Goal: Task Accomplishment & Management: Use online tool/utility

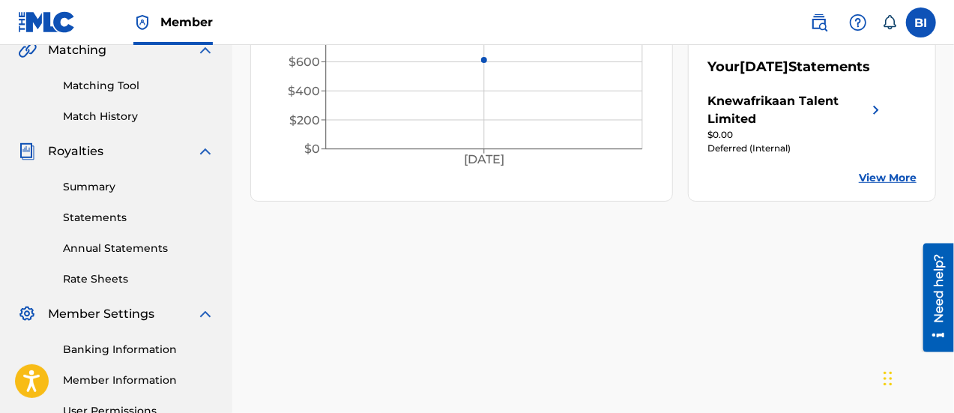
scroll to position [361, 0]
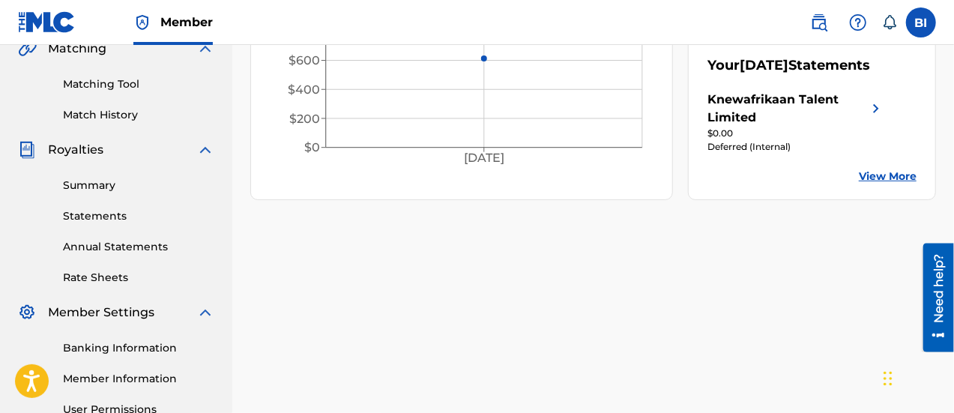
click at [112, 111] on link "Match History" at bounding box center [138, 115] width 151 height 16
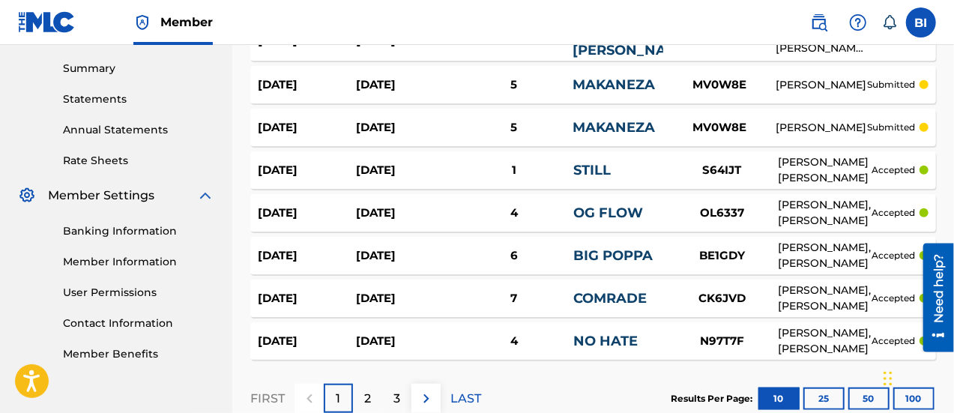
scroll to position [475, 0]
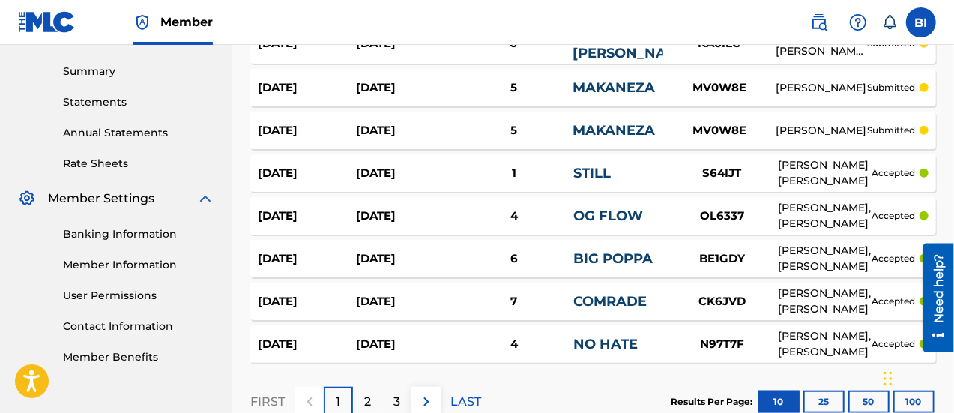
click at [475, 396] on p "LAST" at bounding box center [466, 402] width 31 height 18
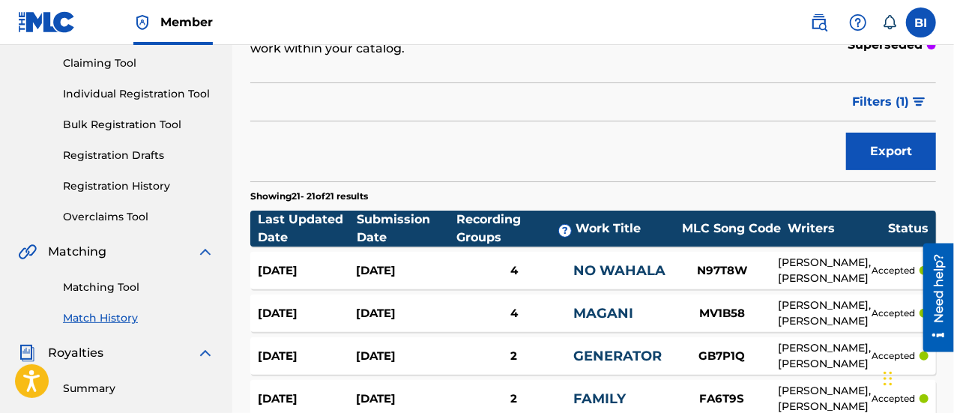
scroll to position [0, 0]
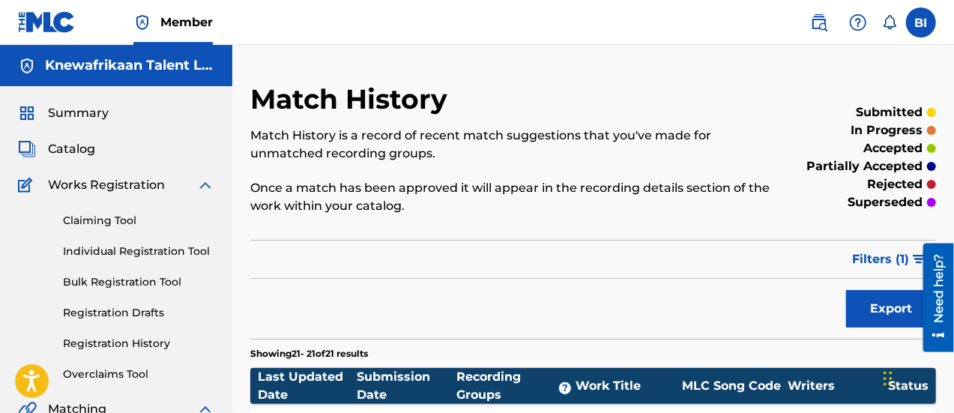
click at [822, 28] on img at bounding box center [819, 22] width 18 height 18
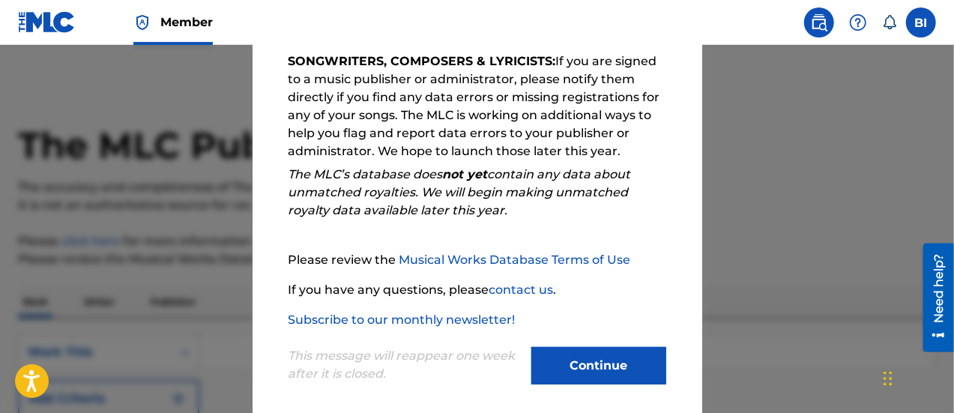
scroll to position [272, 0]
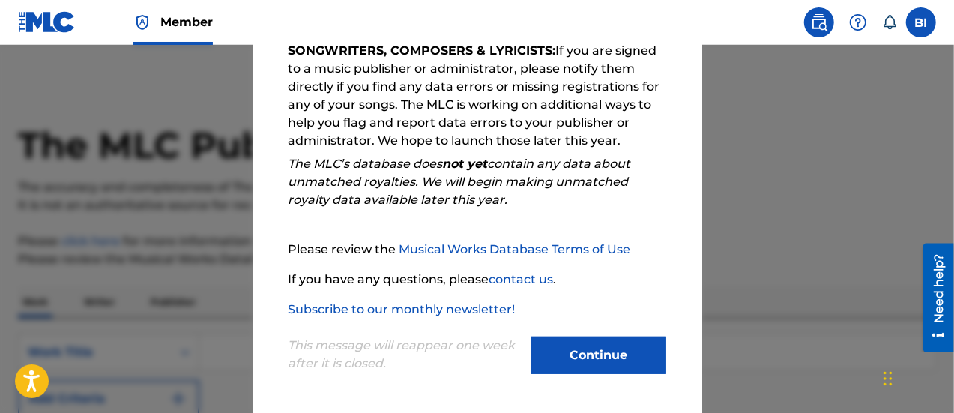
drag, startPoint x: 595, startPoint y: 374, endPoint x: 592, endPoint y: 364, distance: 11.1
click at [592, 364] on div "Continue" at bounding box center [599, 357] width 135 height 41
click at [592, 364] on button "Continue" at bounding box center [599, 355] width 135 height 37
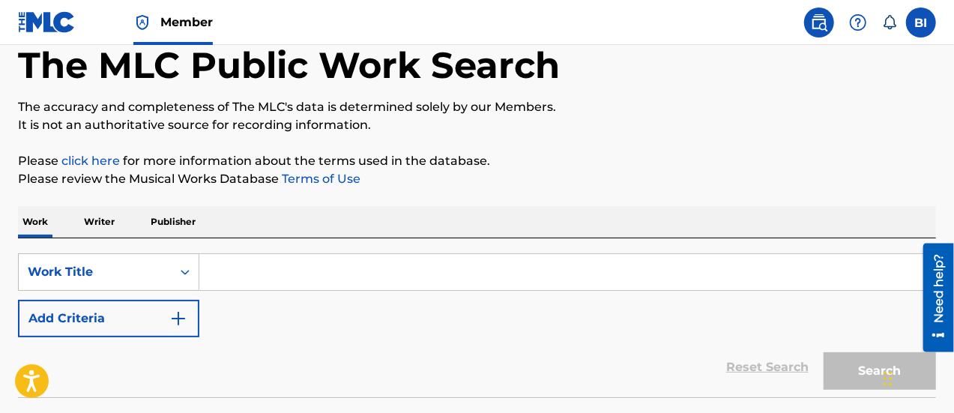
scroll to position [85, 0]
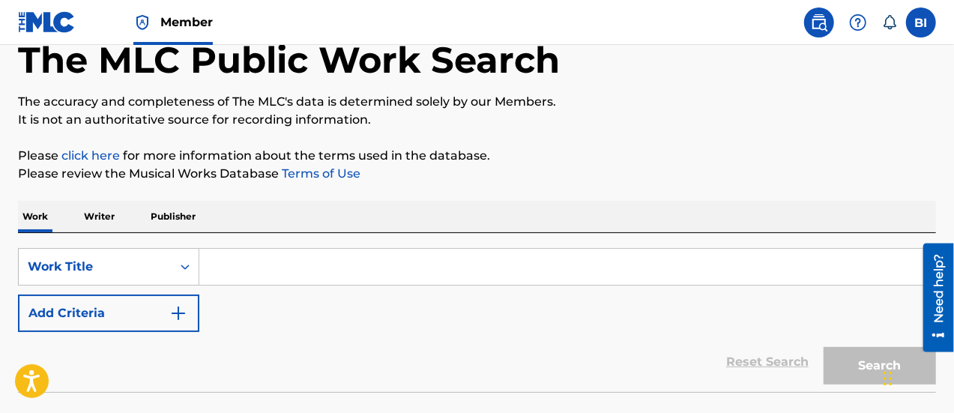
click at [126, 204] on div "Work Writer Publisher" at bounding box center [477, 216] width 918 height 31
click at [107, 216] on p "Writer" at bounding box center [99, 216] width 40 height 31
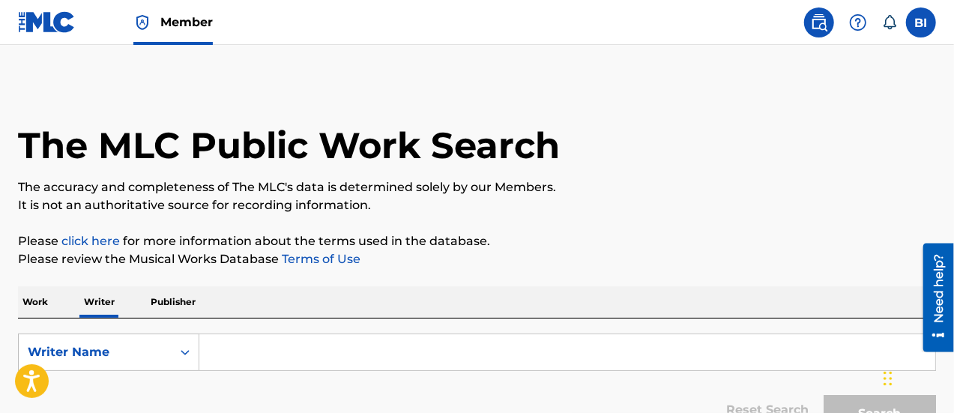
click at [253, 346] on input "Search Form" at bounding box center [567, 352] width 736 height 36
type input "s"
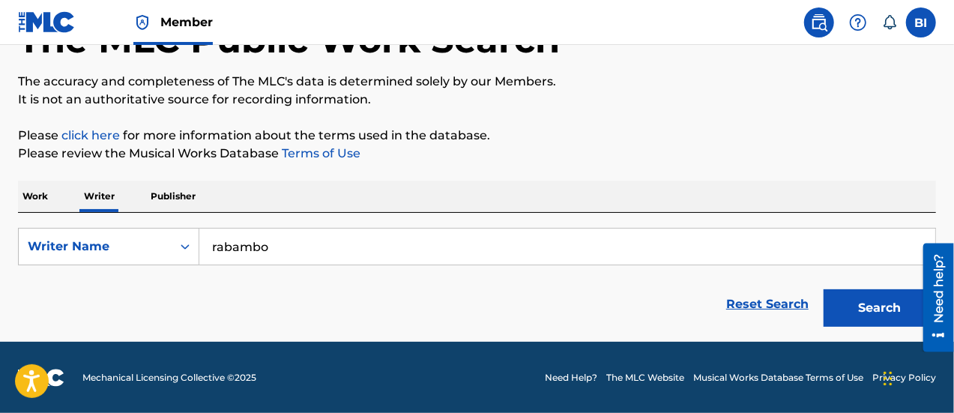
click at [882, 297] on button "Search" at bounding box center [880, 307] width 112 height 37
click at [627, 242] on input "rabambo" at bounding box center [567, 247] width 736 height 36
type input "r"
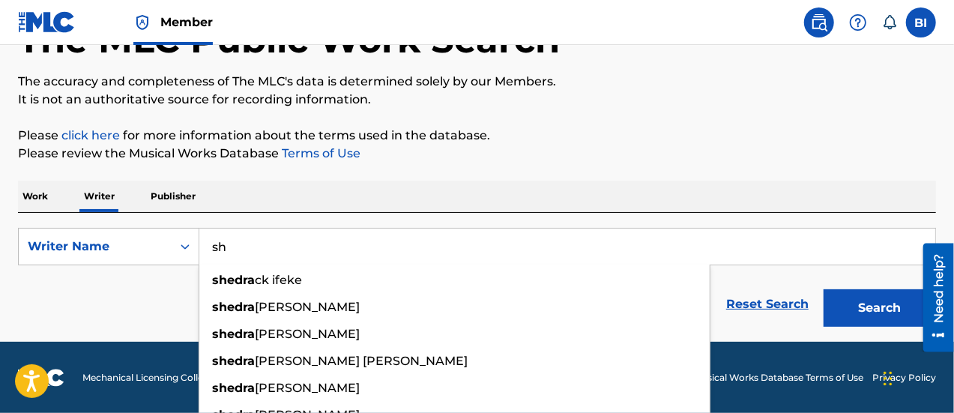
type input "s"
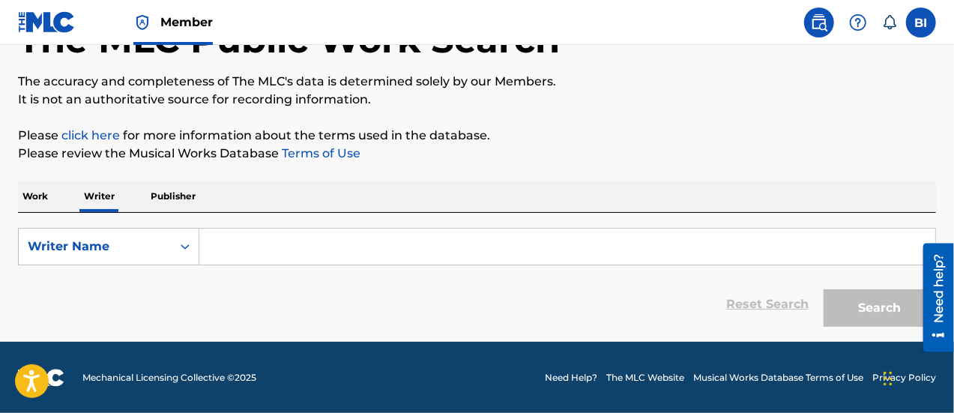
scroll to position [0, 0]
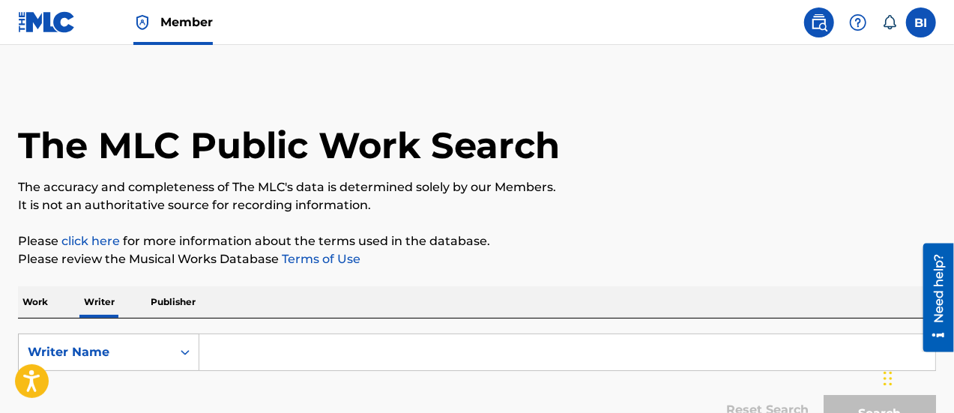
click at [169, 40] on link "Member" at bounding box center [172, 22] width 79 height 44
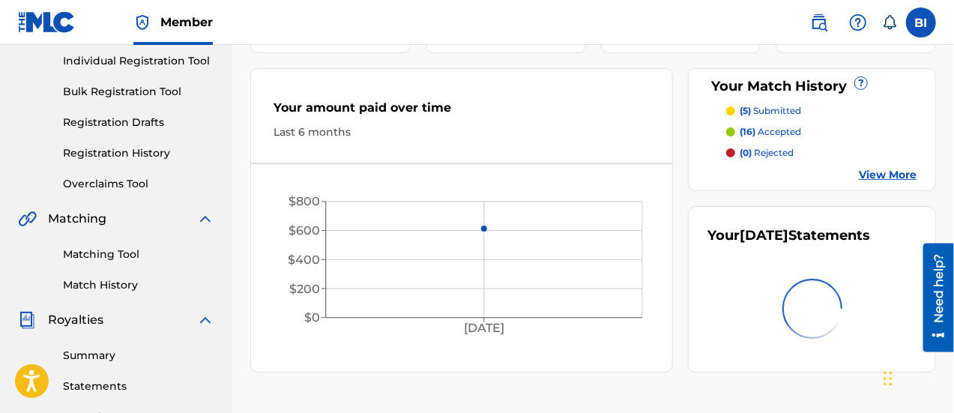
scroll to position [217, 0]
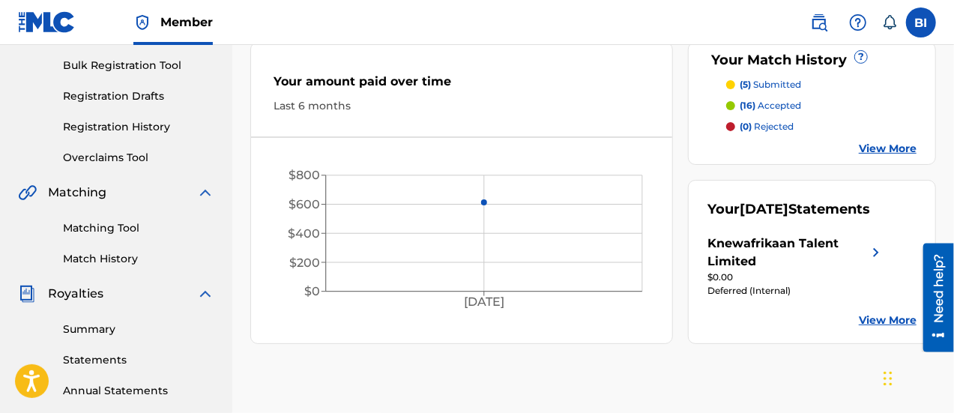
click at [124, 227] on link "Matching Tool" at bounding box center [138, 228] width 151 height 16
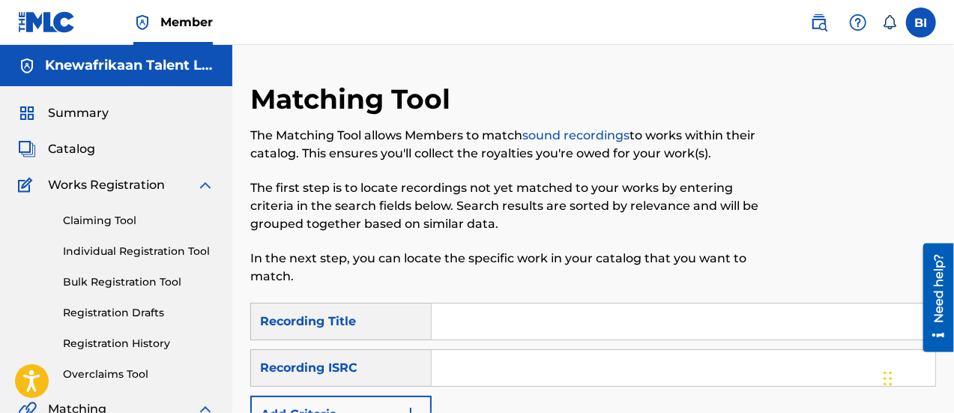
click at [493, 309] on input "Search Form" at bounding box center [684, 322] width 504 height 36
type input "r"
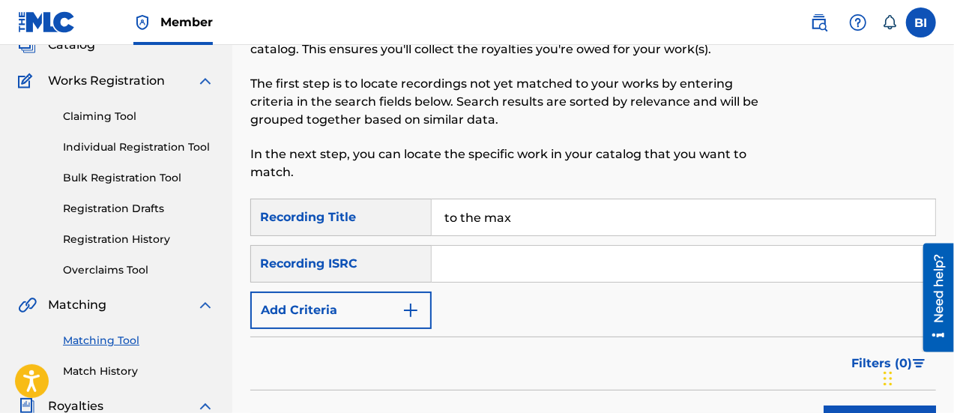
scroll to position [106, 0]
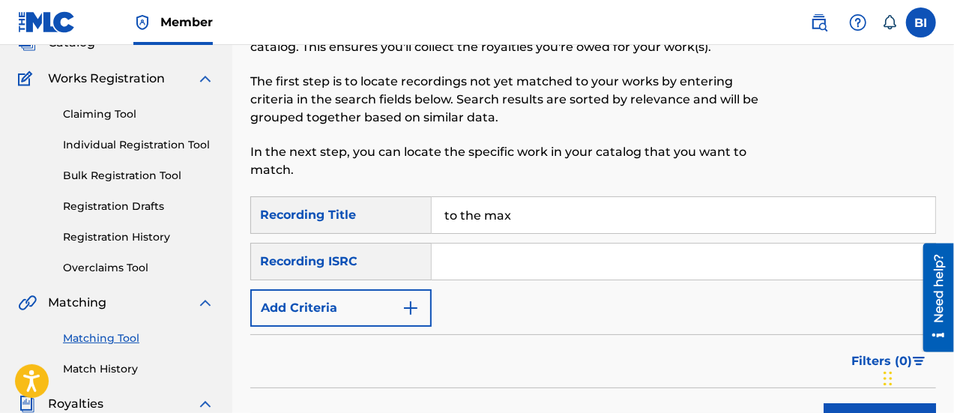
type input "to the max"
click at [408, 304] on img "Search Form" at bounding box center [411, 308] width 18 height 18
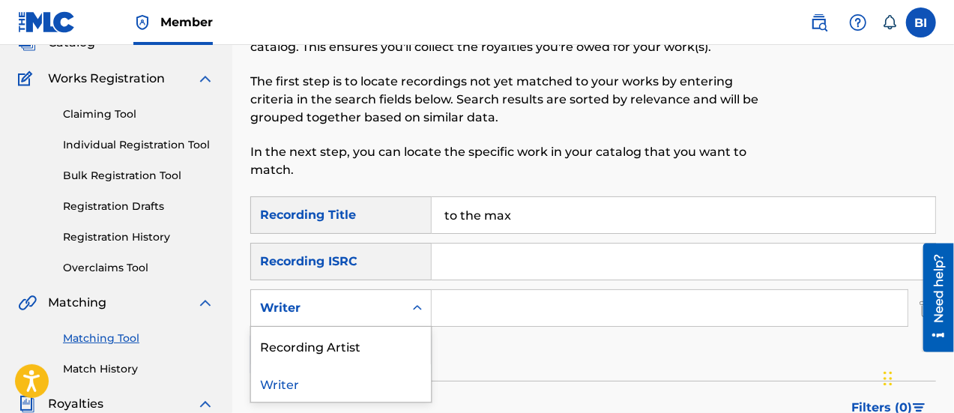
click at [391, 313] on div "Writer" at bounding box center [327, 308] width 135 height 18
click at [378, 338] on div "Recording Artist" at bounding box center [341, 345] width 180 height 37
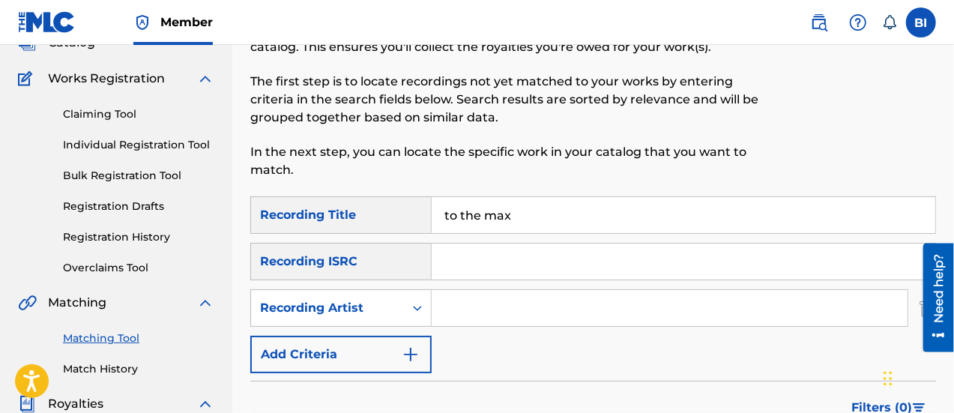
click at [490, 310] on input "Search Form" at bounding box center [670, 308] width 476 height 36
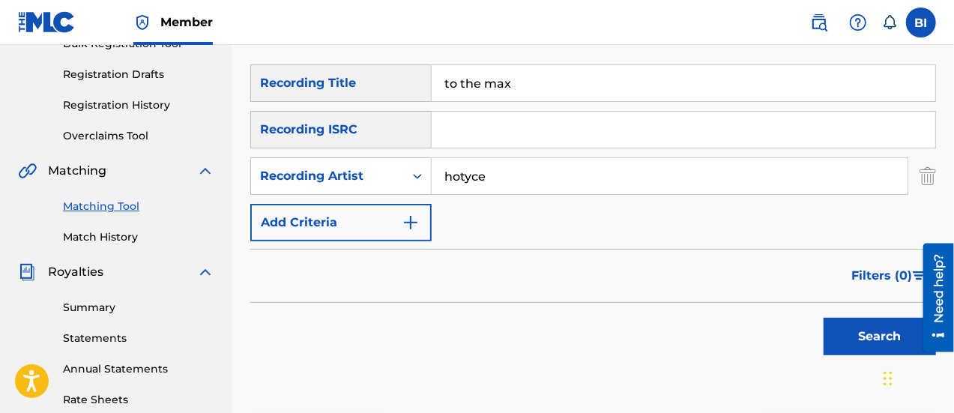
scroll to position [241, 0]
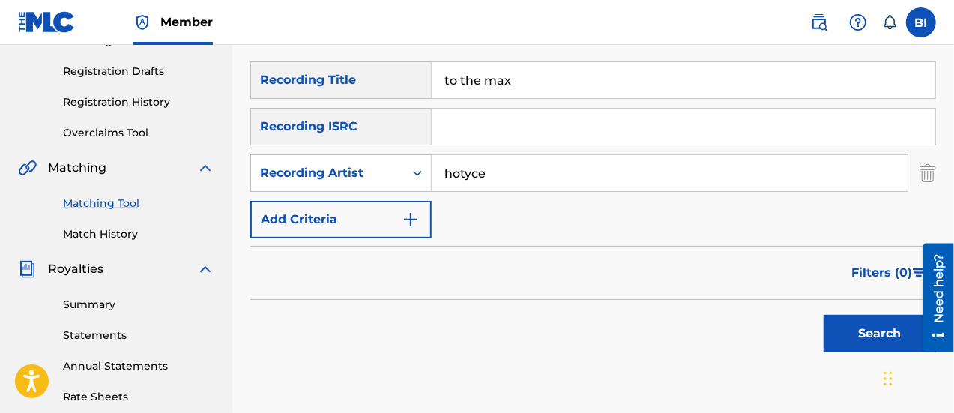
type input "hotyce"
click at [862, 331] on button "Search" at bounding box center [880, 333] width 112 height 37
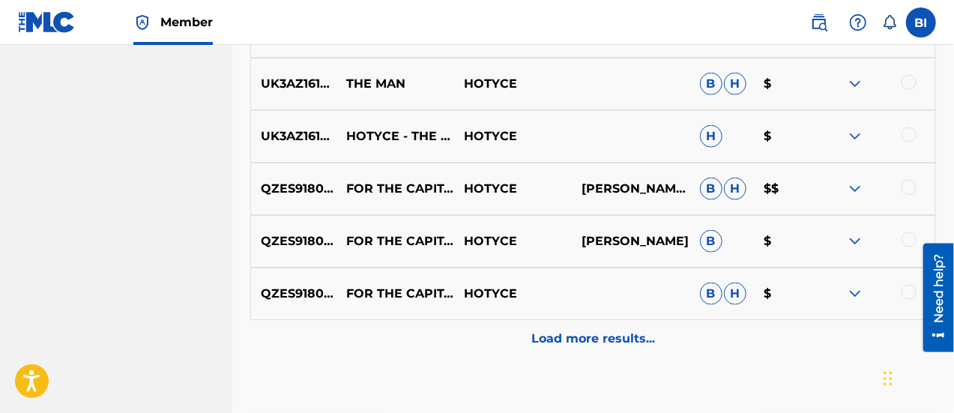
scroll to position [868, 0]
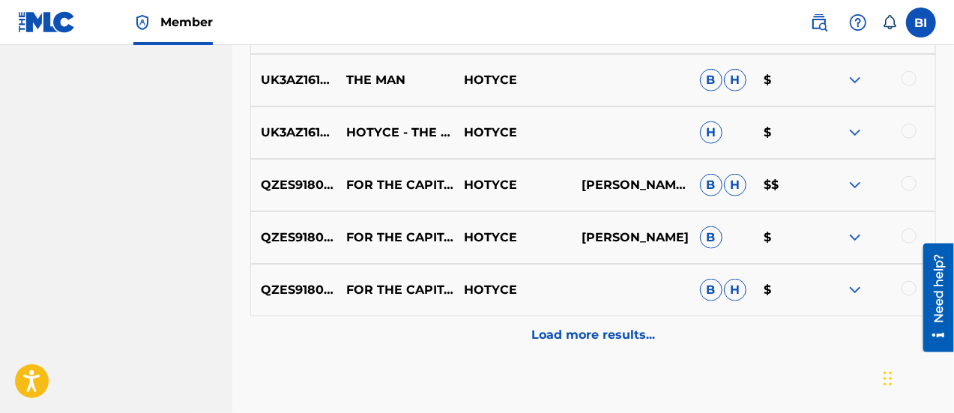
click at [574, 334] on p "Load more results..." at bounding box center [594, 335] width 124 height 18
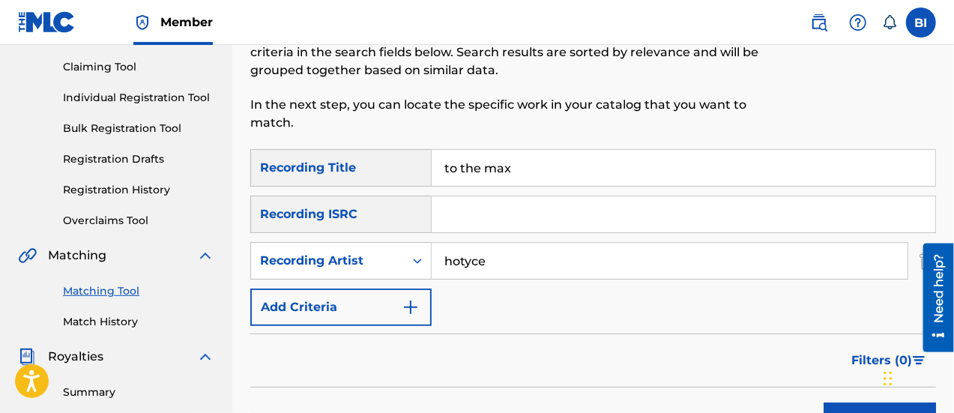
scroll to position [152, 0]
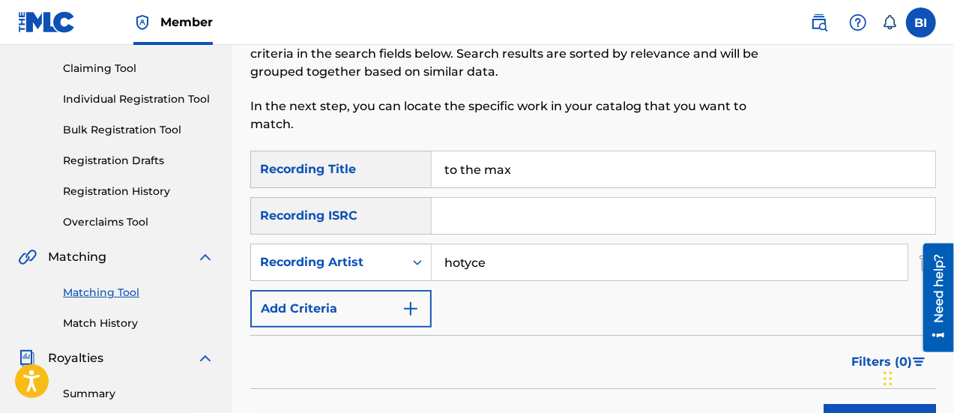
click at [568, 161] on input "to the max" at bounding box center [684, 169] width 504 height 36
type input "t"
click at [529, 268] on input "hotyce" at bounding box center [670, 262] width 476 height 36
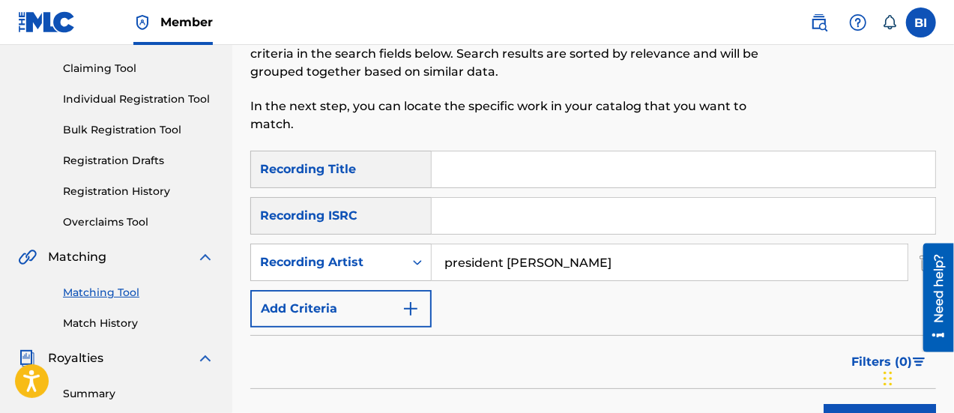
type input "president zik"
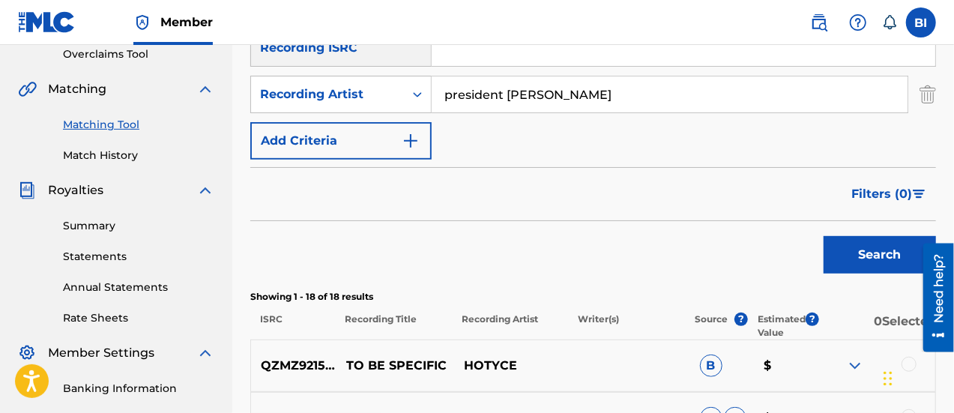
scroll to position [329, 0]
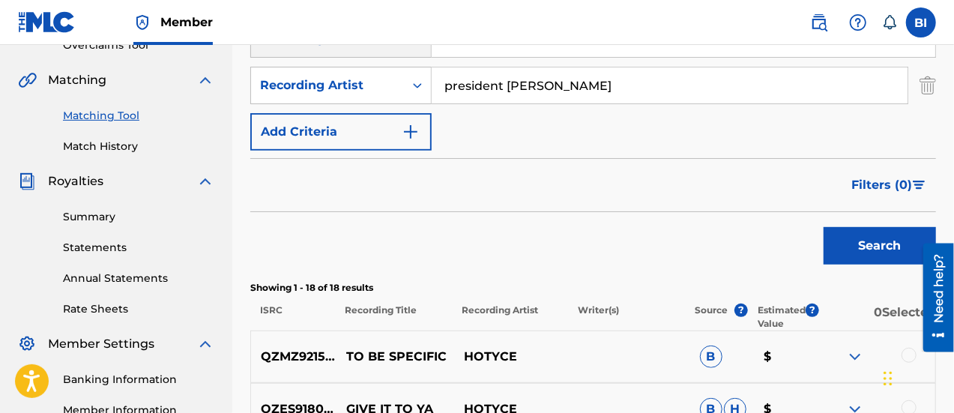
click at [861, 252] on button "Search" at bounding box center [880, 245] width 112 height 37
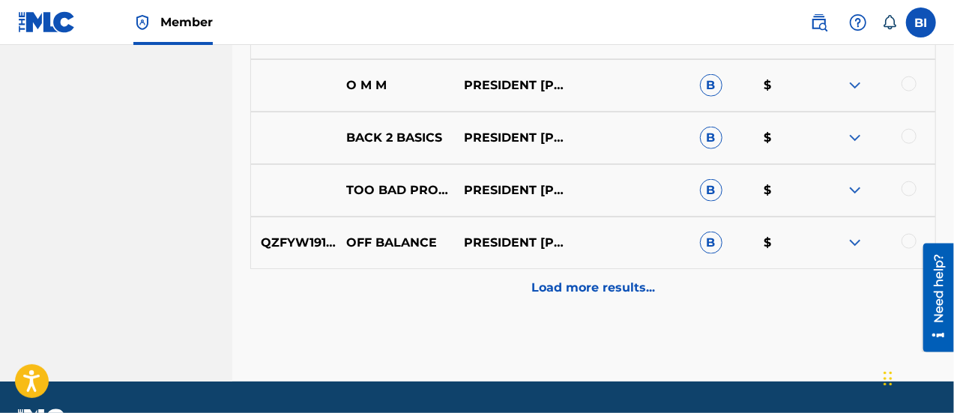
scroll to position [955, 0]
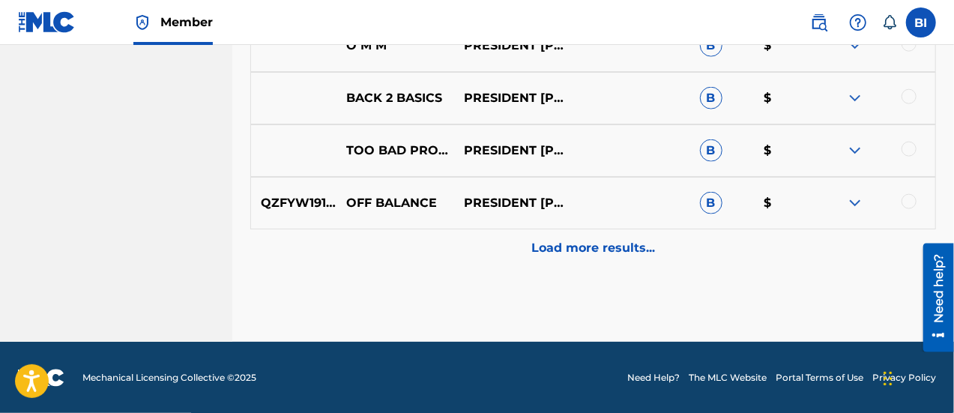
click at [550, 255] on p "Load more results..." at bounding box center [594, 248] width 124 height 18
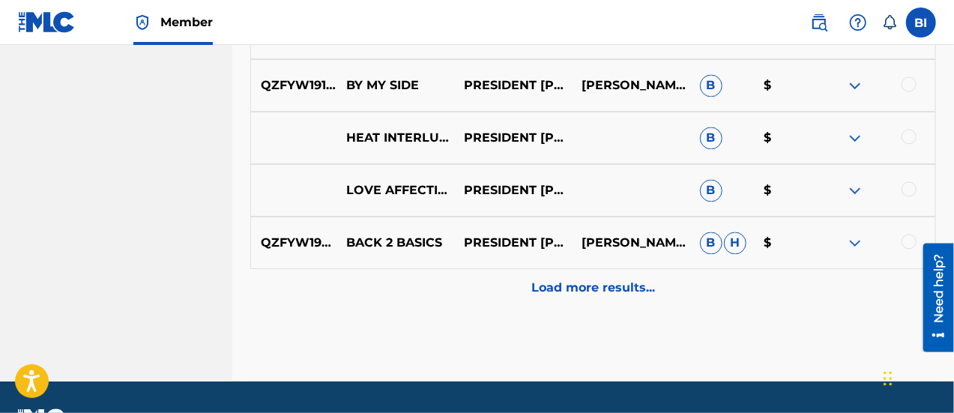
scroll to position [1441, 0]
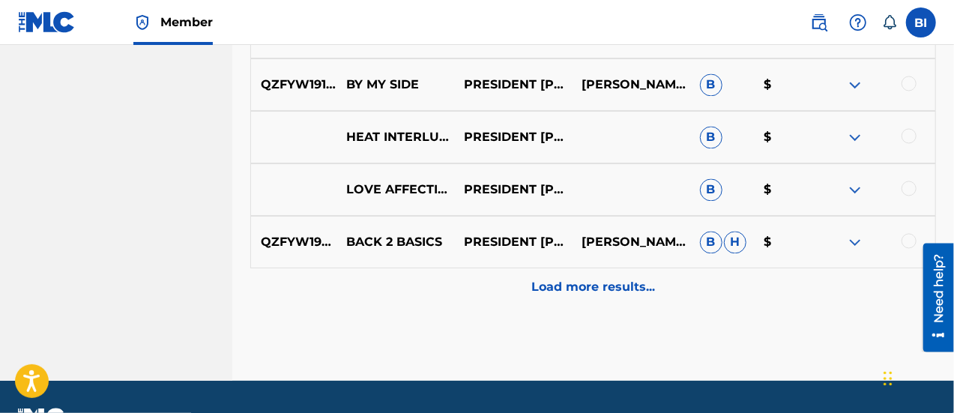
click at [551, 284] on p "Load more results..." at bounding box center [594, 287] width 124 height 18
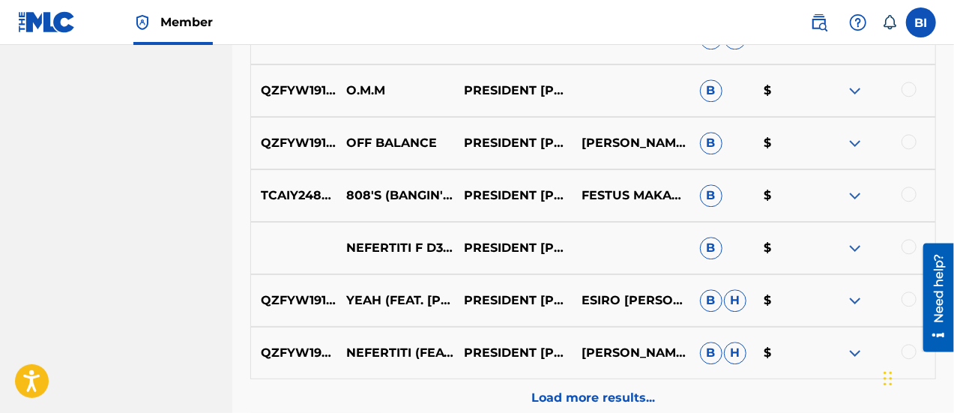
scroll to position [1886, 0]
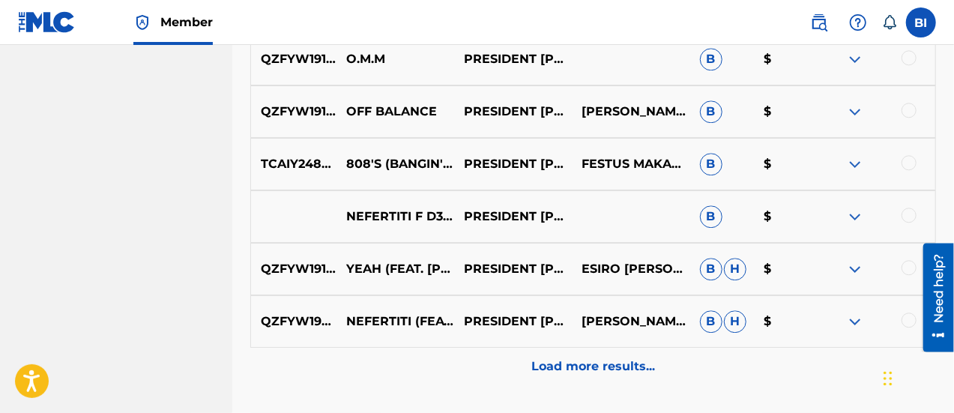
click at [576, 366] on p "Load more results..." at bounding box center [594, 367] width 124 height 18
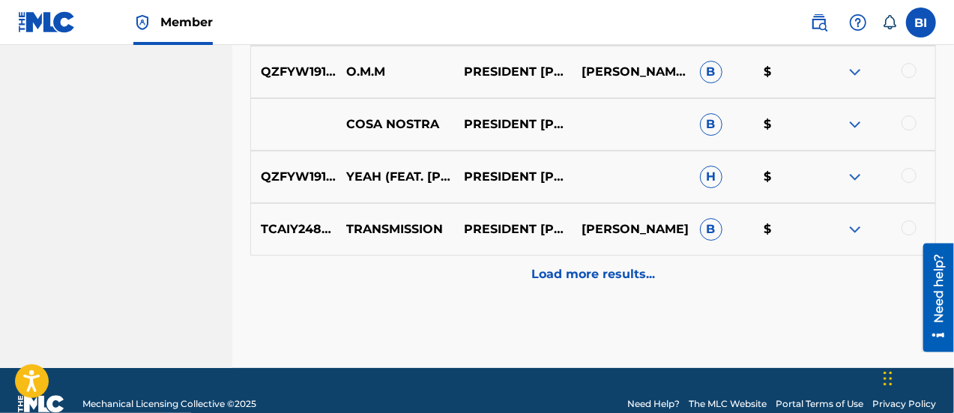
scroll to position [2504, 0]
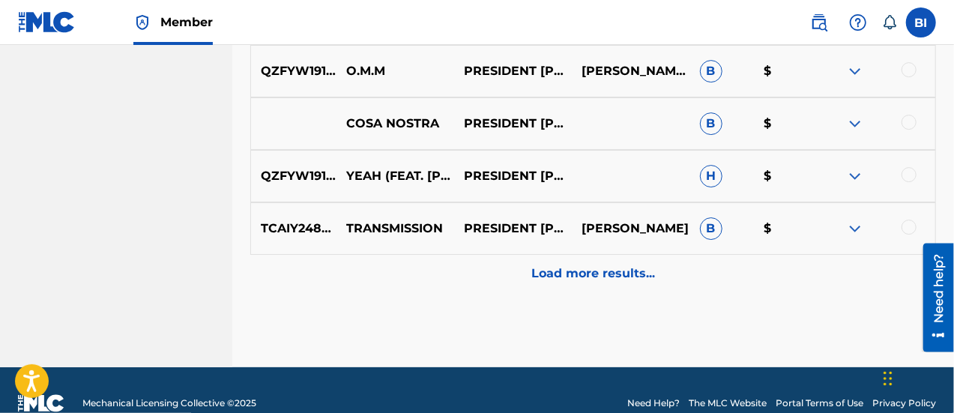
click at [566, 271] on p "Load more results..." at bounding box center [594, 274] width 124 height 18
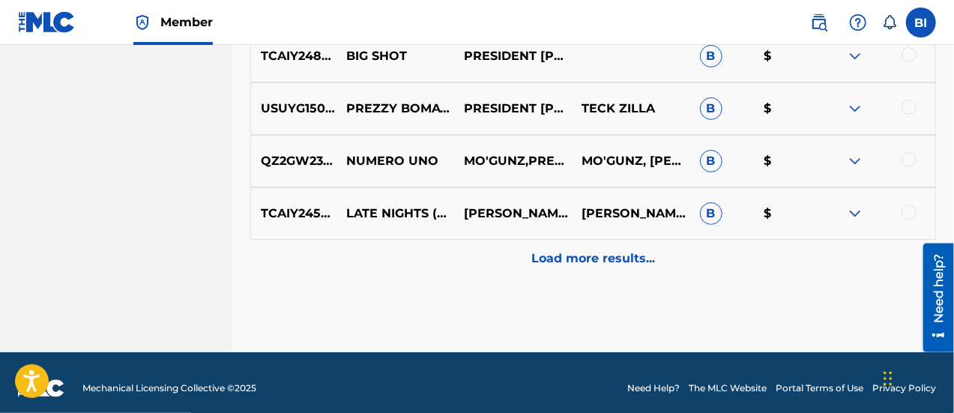
scroll to position [3054, 0]
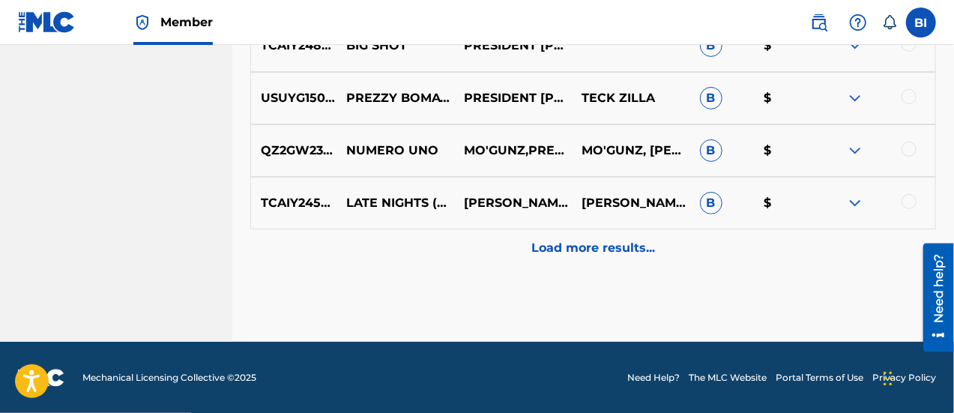
click at [615, 258] on div "Load more results..." at bounding box center [593, 247] width 686 height 37
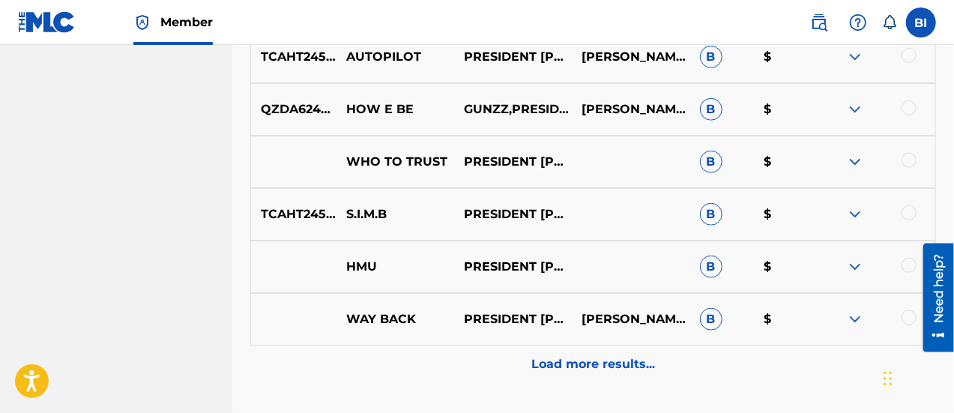
scroll to position [3464, 0]
click at [612, 367] on p "Load more results..." at bounding box center [594, 364] width 124 height 18
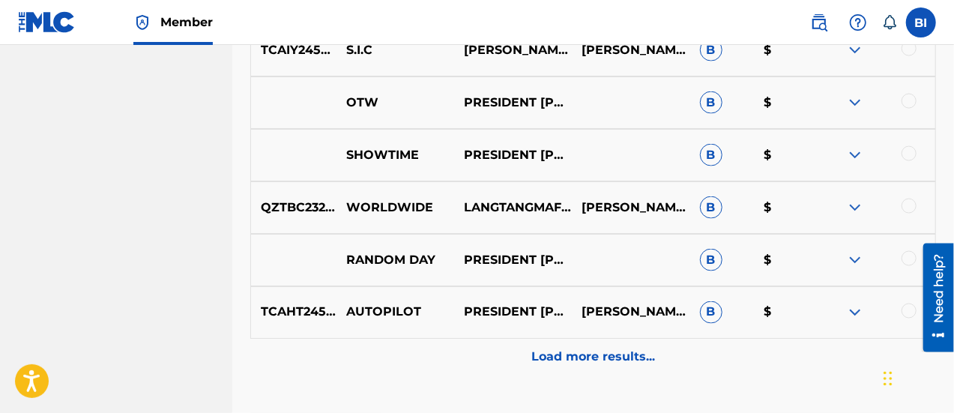
scroll to position [3996, 0]
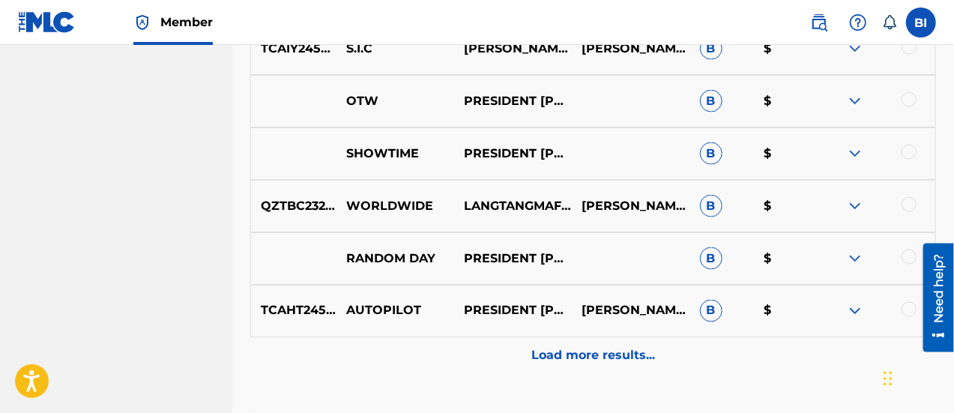
click at [582, 360] on p "Load more results..." at bounding box center [594, 356] width 124 height 18
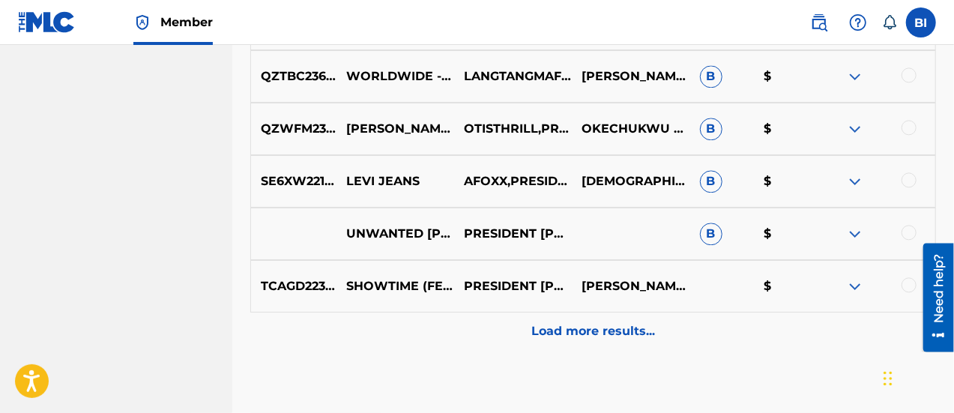
scroll to position [4579, 0]
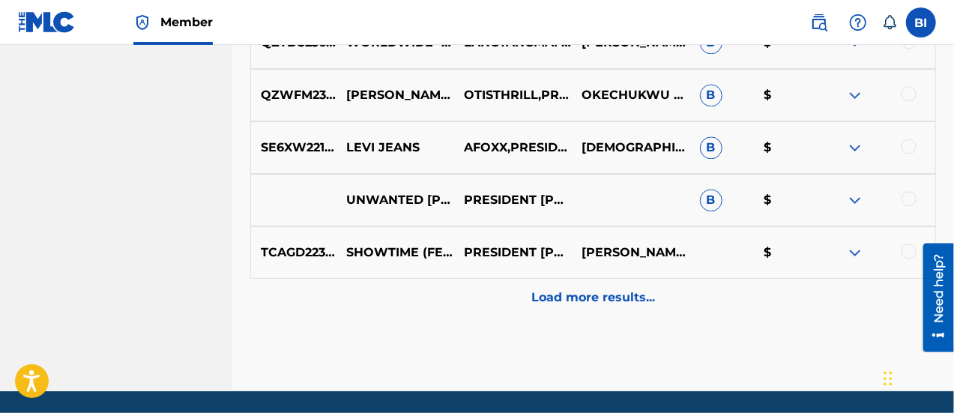
click at [589, 297] on p "Load more results..." at bounding box center [594, 298] width 124 height 18
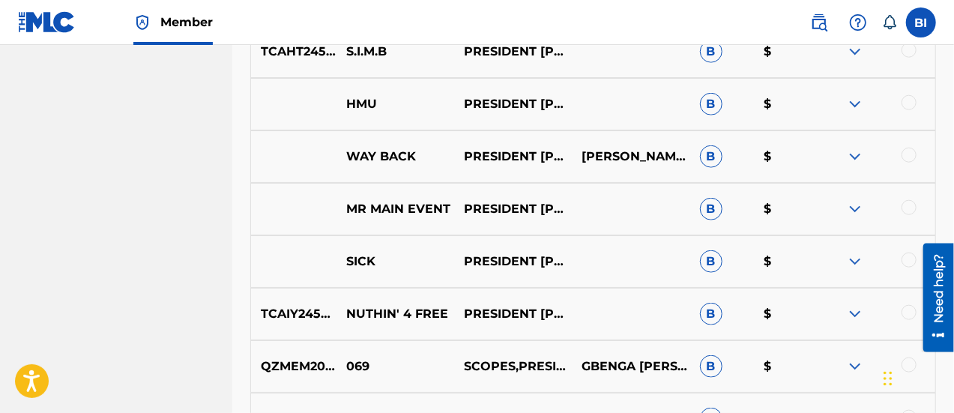
scroll to position [3624, 0]
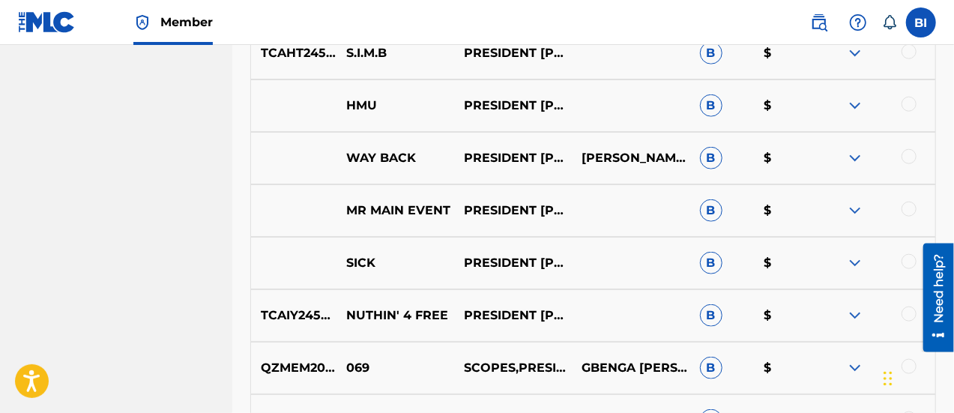
click at [855, 316] on img at bounding box center [855, 316] width 18 height 18
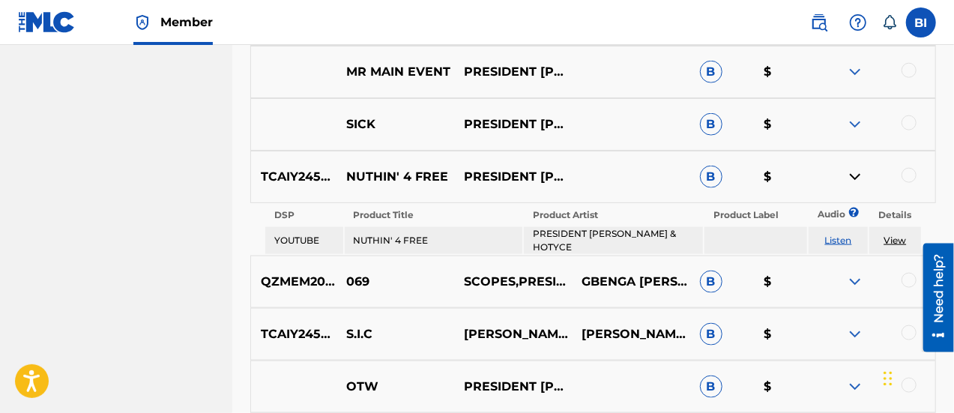
scroll to position [3765, 0]
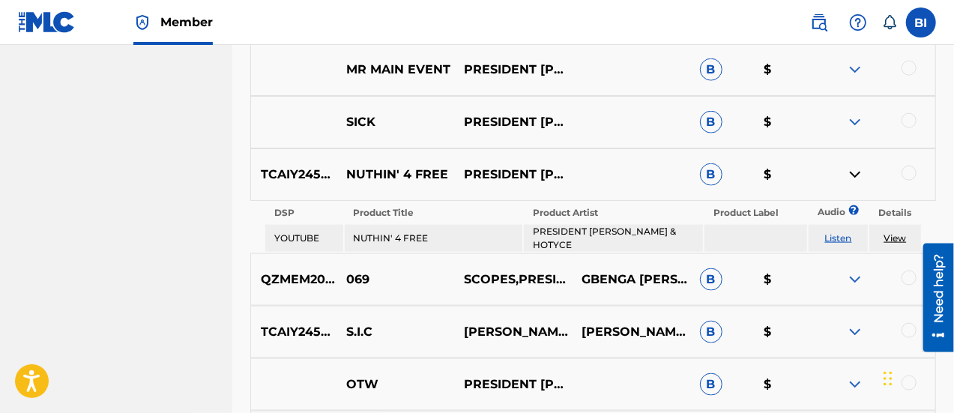
click at [897, 232] on link "View" at bounding box center [895, 237] width 22 height 11
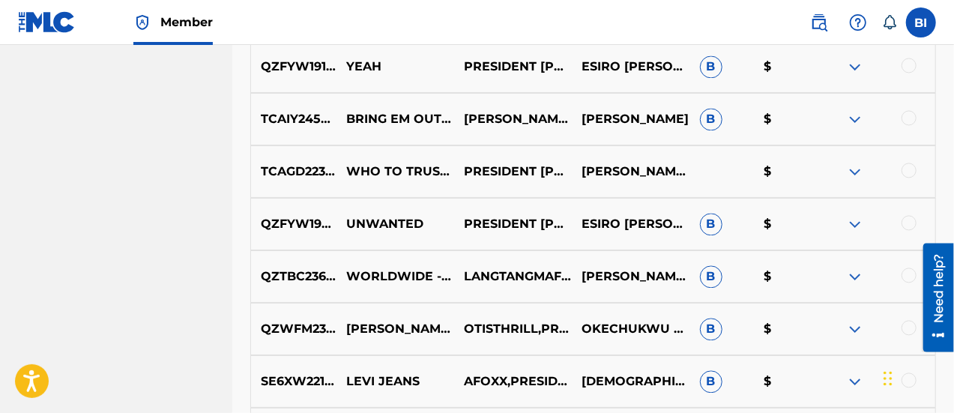
scroll to position [4411, 0]
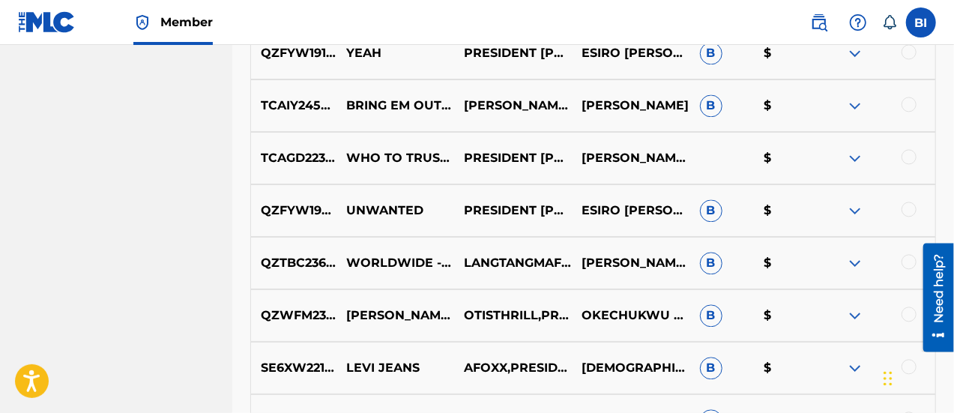
click at [853, 151] on img at bounding box center [855, 158] width 18 height 18
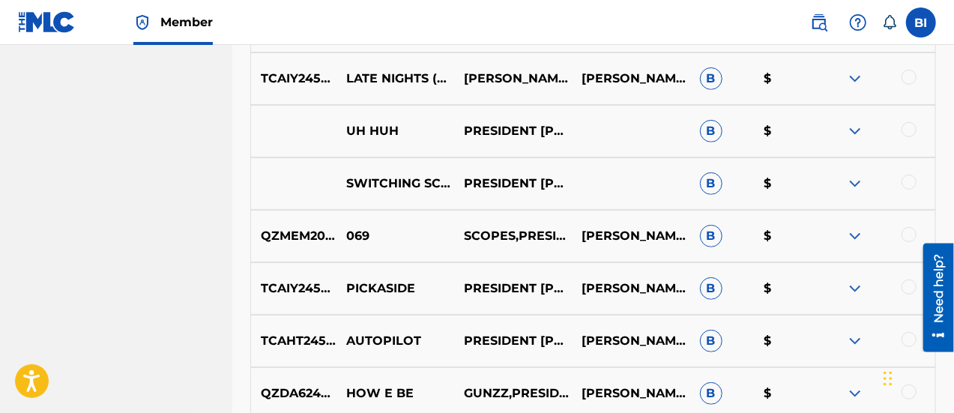
scroll to position [3177, 0]
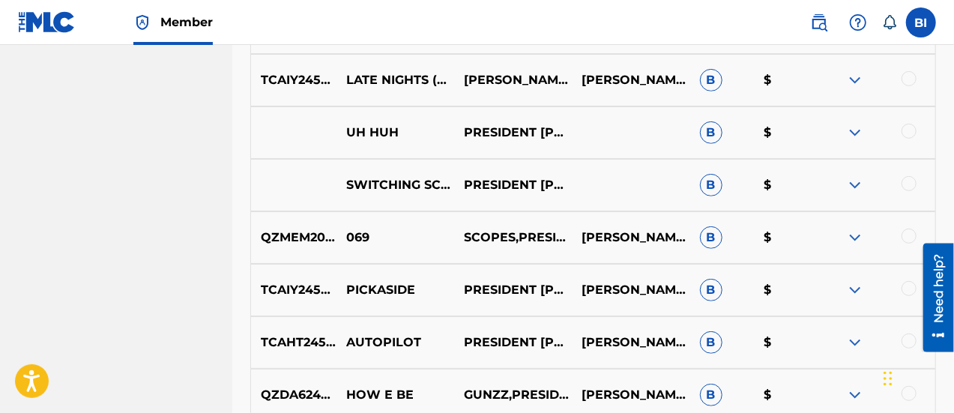
click at [861, 289] on img at bounding box center [855, 290] width 18 height 18
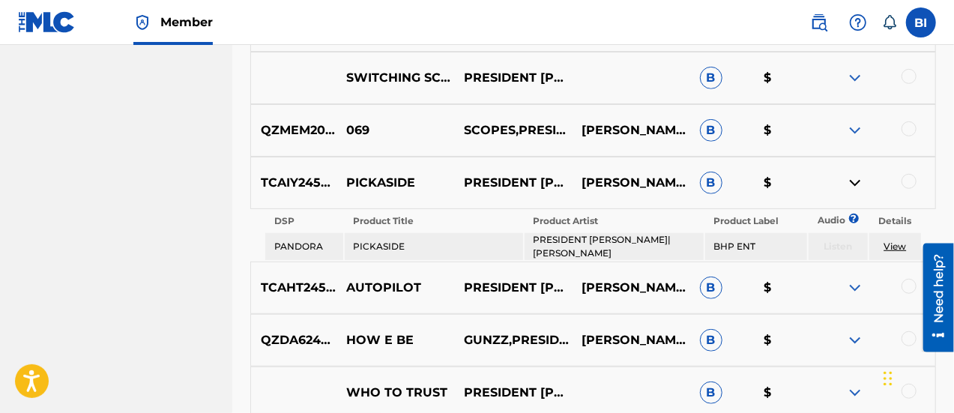
scroll to position [3285, 0]
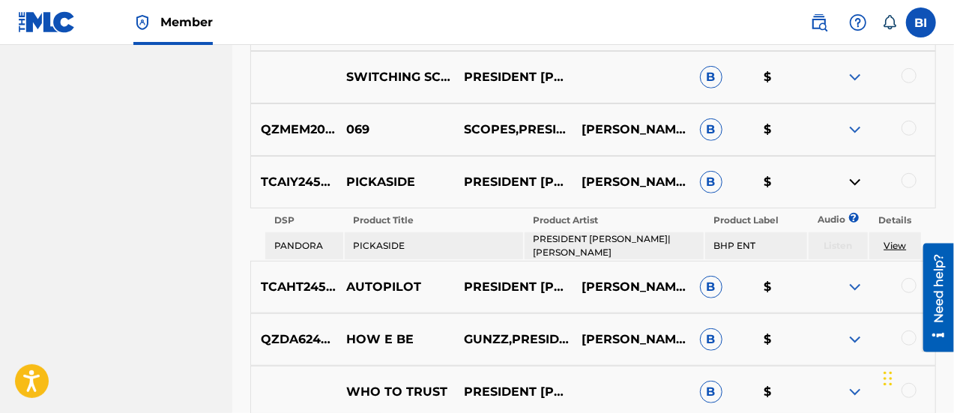
click at [895, 240] on link "View" at bounding box center [895, 245] width 22 height 11
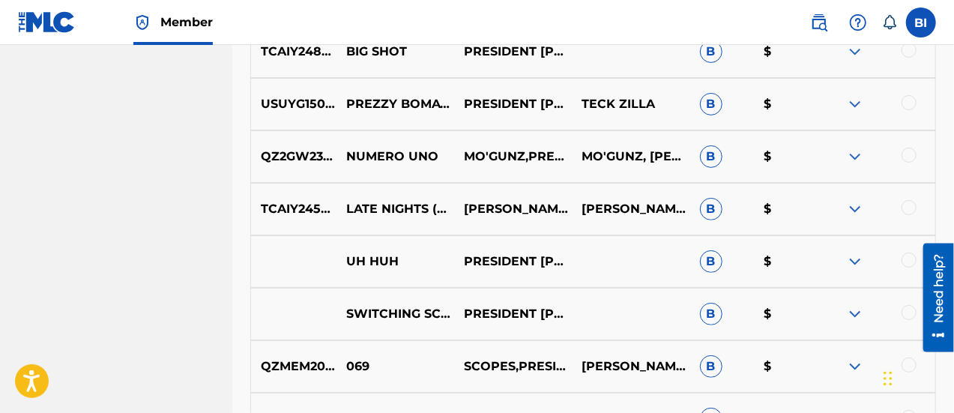
scroll to position [3048, 0]
click at [855, 214] on img at bounding box center [855, 210] width 18 height 18
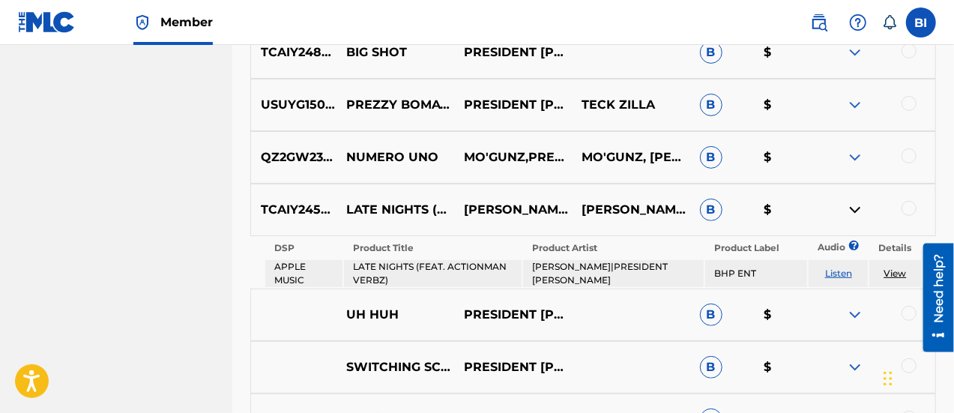
click at [900, 273] on link "View" at bounding box center [896, 273] width 22 height 11
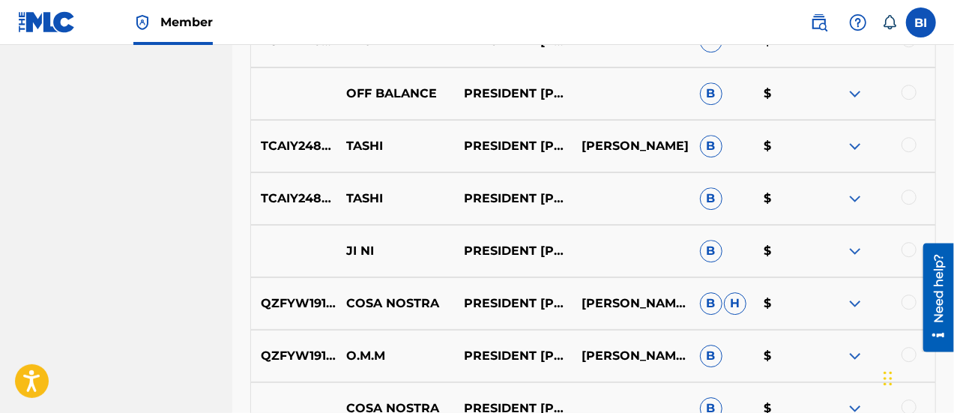
scroll to position [2218, 0]
click at [855, 307] on img at bounding box center [855, 304] width 18 height 18
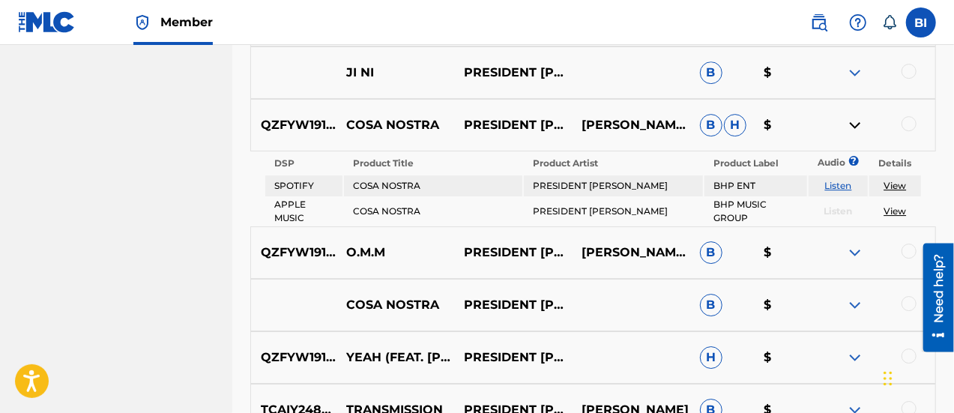
scroll to position [2396, 0]
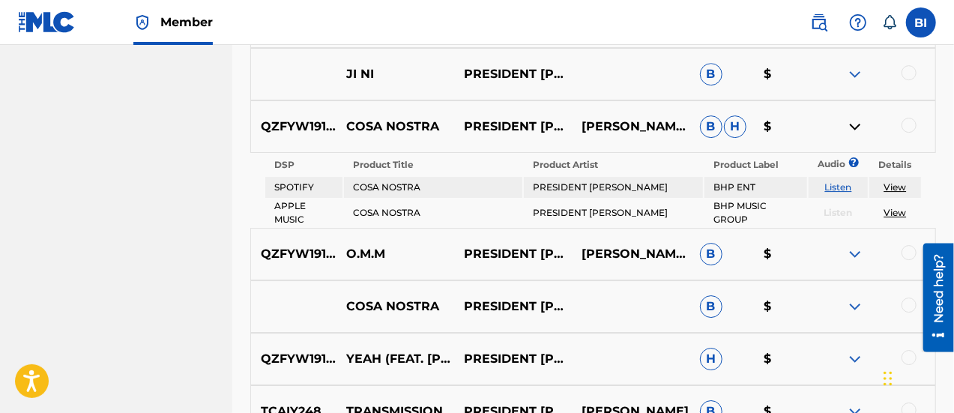
click at [899, 182] on link "View" at bounding box center [895, 186] width 22 height 11
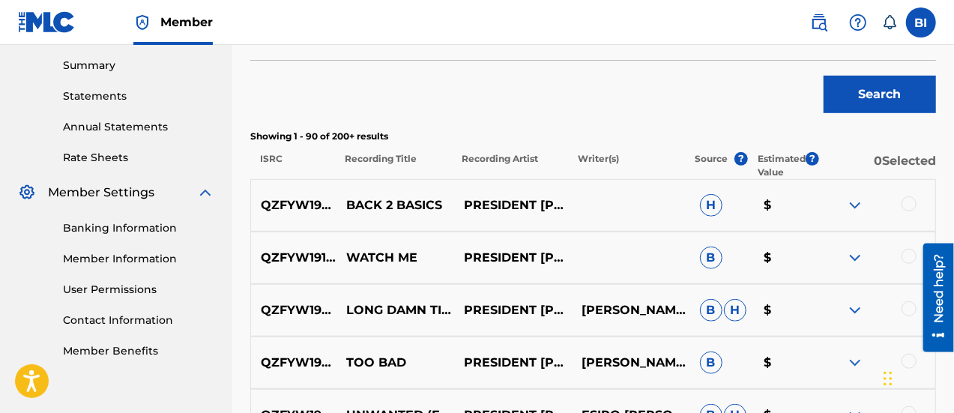
scroll to position [480, 0]
click at [860, 308] on img at bounding box center [855, 311] width 18 height 18
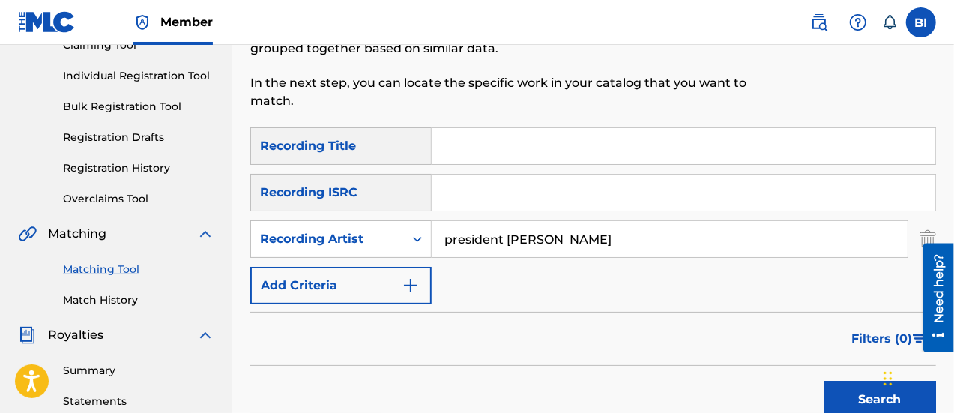
scroll to position [157, 0]
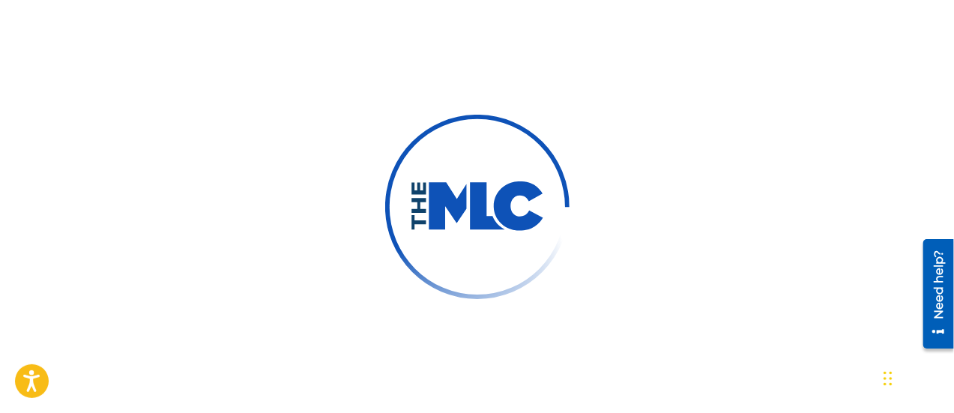
scroll to position [84, 0]
